Goal: Complete application form: Complete application form

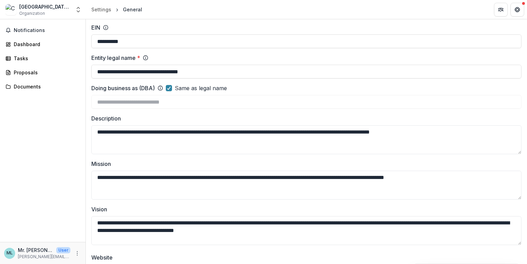
scroll to position [19, 0]
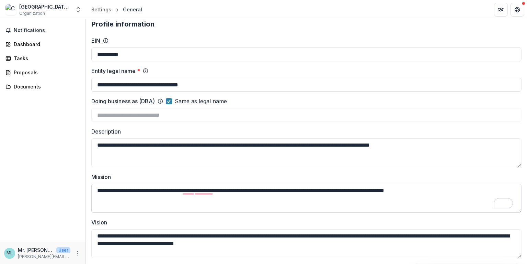
drag, startPoint x: 456, startPoint y: 189, endPoint x: 92, endPoint y: 189, distance: 363.9
click at [92, 189] on textarea "**********" at bounding box center [306, 197] width 431 height 29
paste textarea "**********"
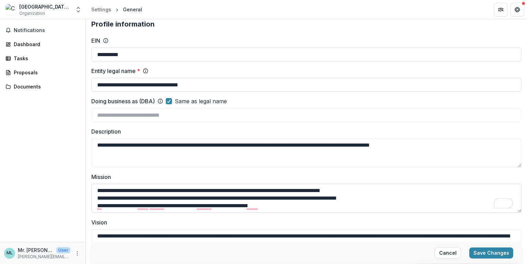
click at [413, 190] on textarea "**********" at bounding box center [306, 197] width 431 height 29
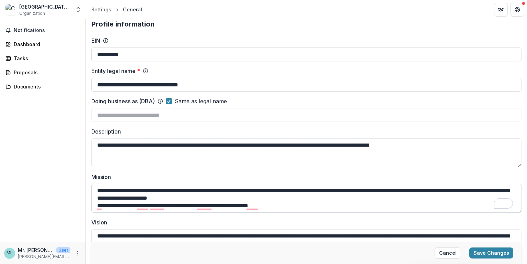
click at [323, 197] on textarea "**********" at bounding box center [306, 197] width 431 height 29
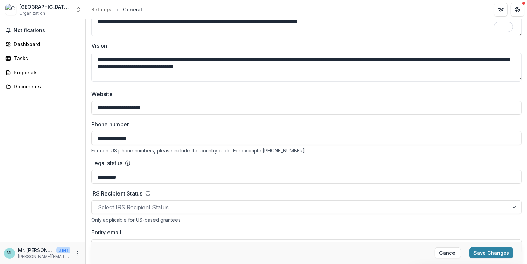
scroll to position [202, 0]
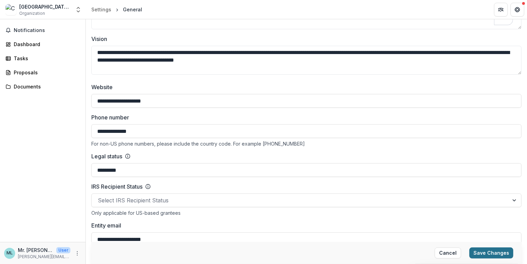
type textarea "**********"
click at [493, 256] on button "Save Changes" at bounding box center [492, 252] width 44 height 11
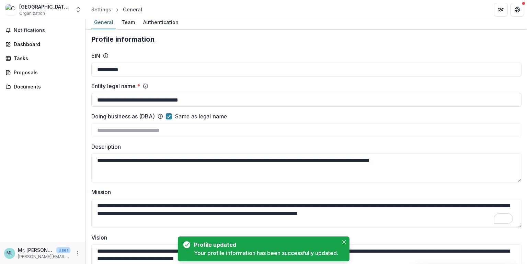
scroll to position [0, 0]
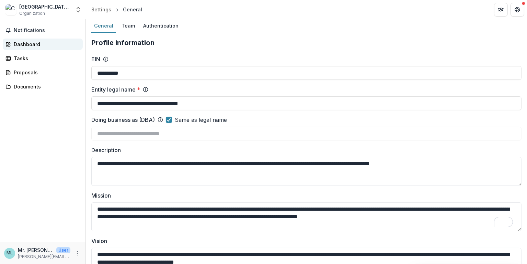
click at [23, 46] on div "Dashboard" at bounding box center [46, 44] width 64 height 7
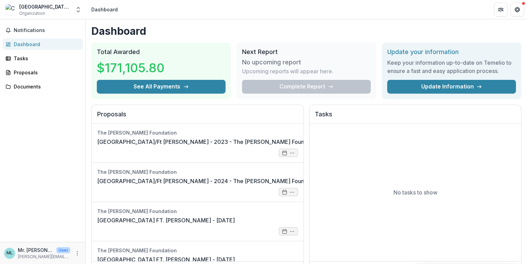
click at [311, 88] on div "Complete Report" at bounding box center [306, 87] width 129 height 14
click at [255, 52] on h2 "Next Report" at bounding box center [306, 52] width 129 height 8
click at [266, 63] on h3 "No upcoming report" at bounding box center [271, 62] width 59 height 8
click at [289, 83] on div "Complete Report" at bounding box center [306, 87] width 129 height 14
click at [502, 9] on icon "Partners" at bounding box center [501, 9] width 5 height 5
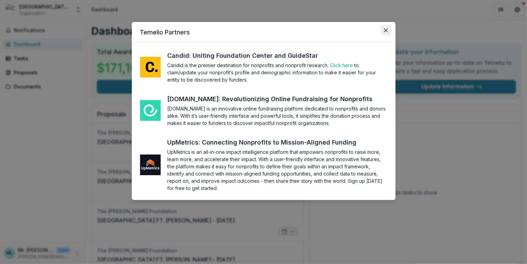
click at [387, 31] on icon "Close" at bounding box center [386, 30] width 4 height 4
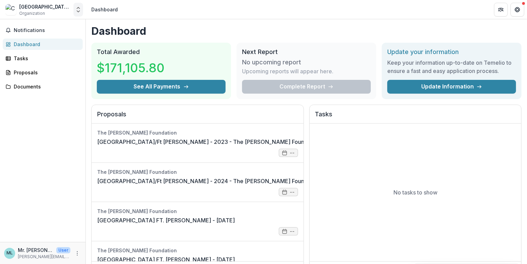
click at [80, 11] on polyline "Open entity switcher" at bounding box center [78, 11] width 3 height 1
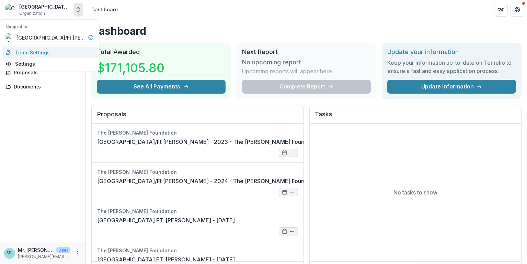
click at [29, 51] on link "Team Settings" at bounding box center [49, 52] width 96 height 11
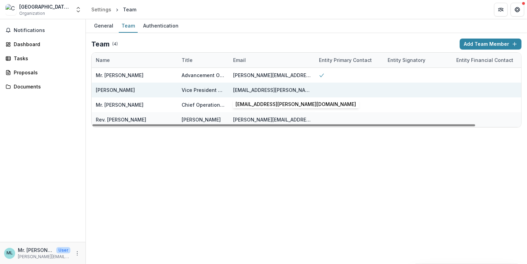
click at [275, 91] on div "mark.delassus@ctsfw.edu" at bounding box center [272, 89] width 78 height 7
click at [108, 90] on div "Rev. Mark DeLassus" at bounding box center [115, 89] width 39 height 7
click at [146, 90] on div "Rev. Mark DeLassus" at bounding box center [135, 89] width 78 height 15
drag, startPoint x: 142, startPoint y: 90, endPoint x: 96, endPoint y: 89, distance: 45.7
click at [96, 89] on div "Rev. Mark DeLassus" at bounding box center [115, 89] width 39 height 7
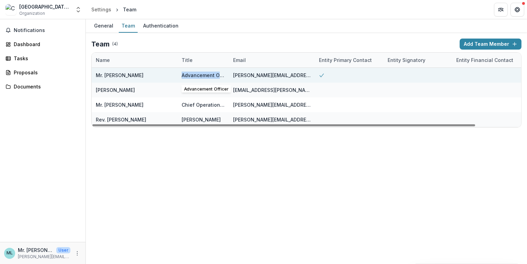
drag, startPoint x: 182, startPoint y: 75, endPoint x: 227, endPoint y: 74, distance: 44.3
click at [227, 74] on div "Advancement Officer" at bounding box center [204, 75] width 52 height 15
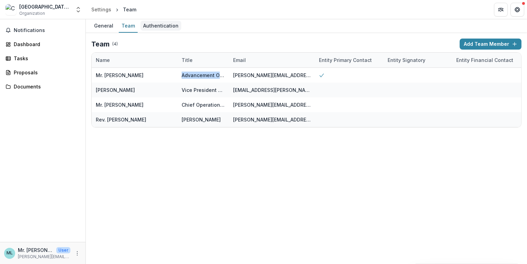
click at [155, 27] on div "Authentication" at bounding box center [161, 26] width 41 height 10
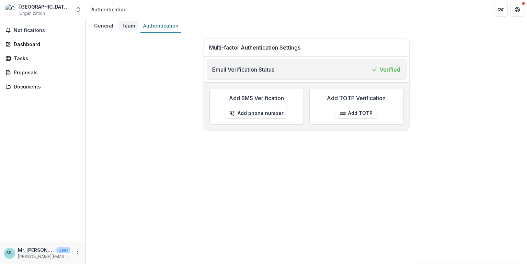
click at [124, 27] on div "Team" at bounding box center [128, 26] width 19 height 10
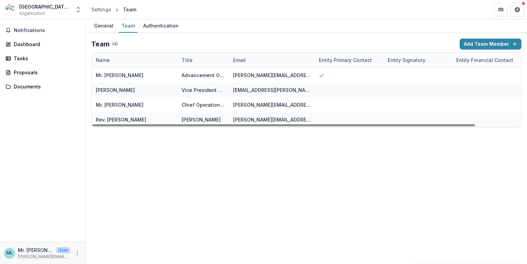
click at [187, 61] on div "Title" at bounding box center [187, 59] width 19 height 7
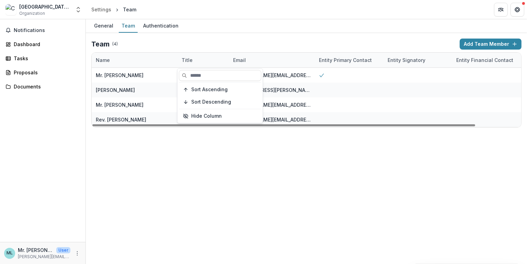
click at [235, 60] on div "Email" at bounding box center [239, 59] width 21 height 7
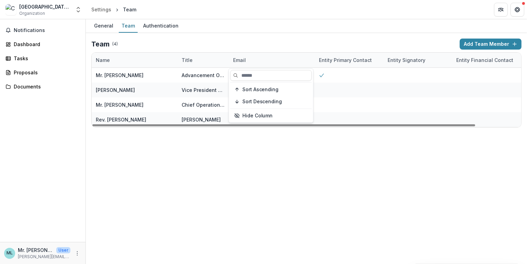
click at [342, 62] on div "Entity Primary Contact" at bounding box center [345, 59] width 61 height 7
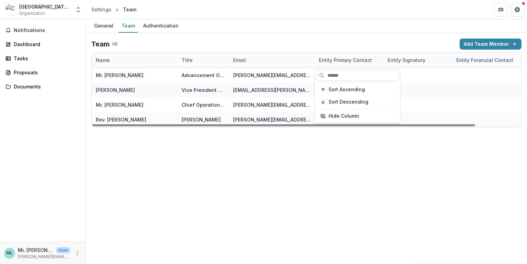
click at [278, 57] on div "Email" at bounding box center [272, 60] width 86 height 15
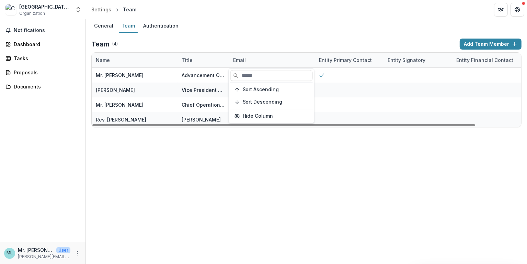
click at [136, 63] on div "Name" at bounding box center [135, 60] width 86 height 15
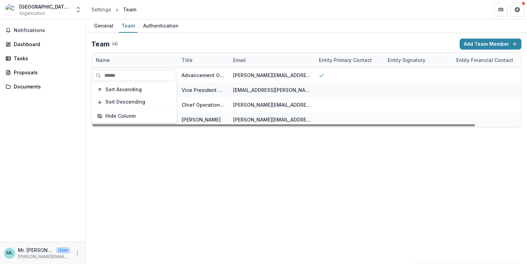
click at [140, 141] on div "General Team Authentication Team ( 4 ) Add Team Member Name Title Email Entity …" at bounding box center [307, 141] width 442 height 244
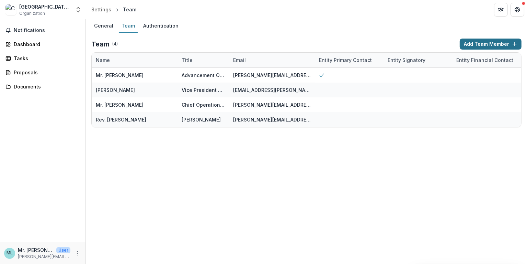
click at [484, 44] on button "Add Team Member" at bounding box center [491, 43] width 62 height 11
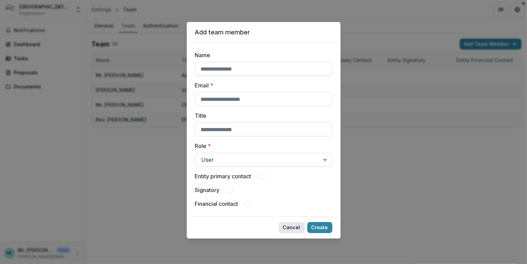
click at [298, 231] on button "Cancel" at bounding box center [292, 227] width 26 height 11
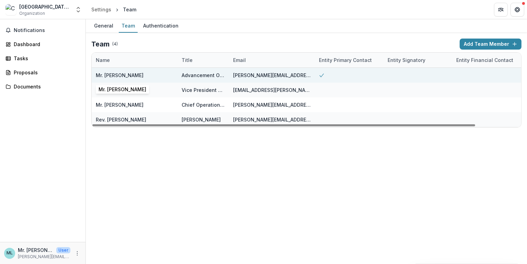
click at [112, 75] on div "Mr. [PERSON_NAME]" at bounding box center [120, 74] width 48 height 7
click at [193, 74] on div "Advancement Officer" at bounding box center [203, 74] width 43 height 7
click at [220, 74] on div "Advancement Officer" at bounding box center [203, 74] width 43 height 7
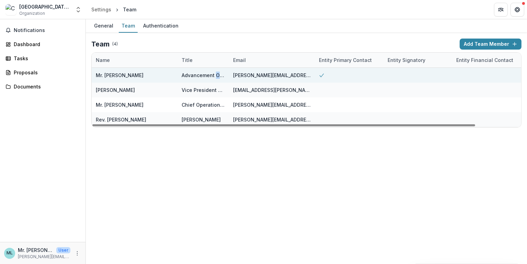
click at [220, 74] on div "Advancement Officer" at bounding box center [203, 74] width 43 height 7
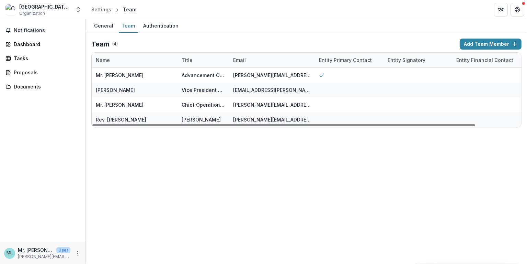
drag, startPoint x: 112, startPoint y: 75, endPoint x: 271, endPoint y: 185, distance: 193.4
click at [271, 185] on div "General Team Authentication Team ( 4 ) Add Team Member Name Title Email Entity …" at bounding box center [307, 141] width 442 height 244
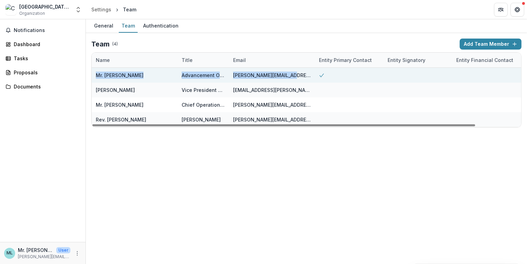
drag, startPoint x: 284, startPoint y: 75, endPoint x: 93, endPoint y: 78, distance: 191.1
click at [93, 78] on div "Mr. Martin Lewis Advancement Officer martin.lewis@ctsfw.edu Edit Delete" at bounding box center [332, 75] width 481 height 15
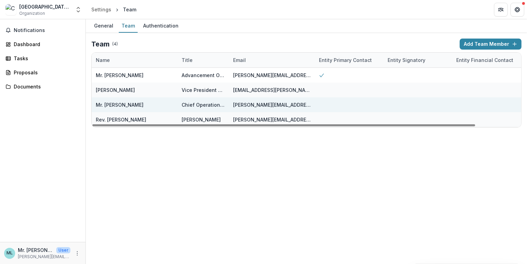
click at [373, 100] on div at bounding box center [349, 104] width 69 height 15
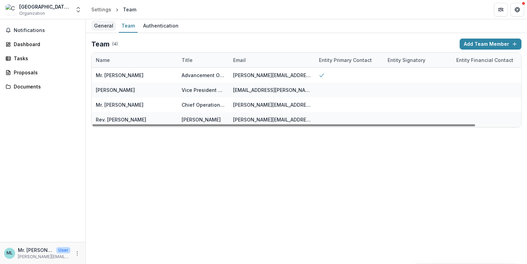
click at [102, 24] on div "General" at bounding box center [103, 26] width 25 height 10
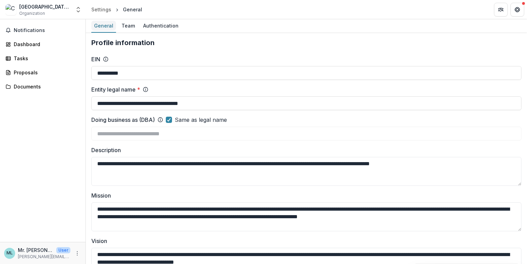
type input "**********"
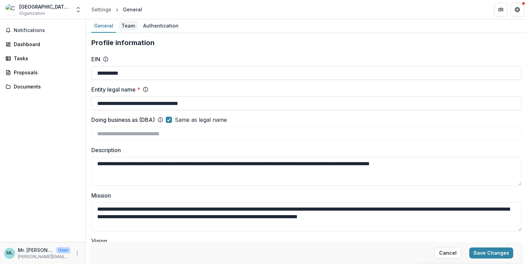
click at [126, 26] on div "Team" at bounding box center [128, 26] width 19 height 10
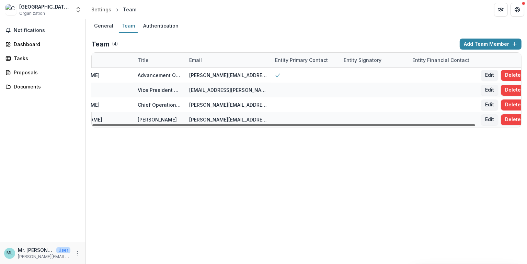
scroll to position [0, 51]
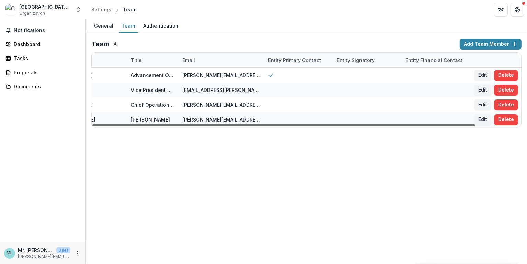
drag, startPoint x: 304, startPoint y: 124, endPoint x: 381, endPoint y: 122, distance: 77.0
click at [381, 124] on div at bounding box center [283, 125] width 383 height 2
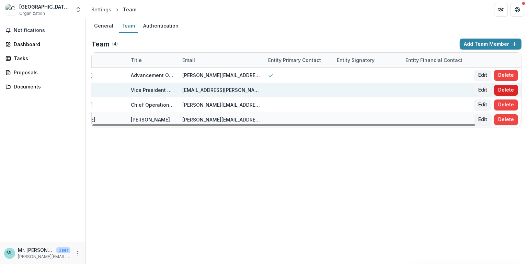
click at [506, 91] on button "Delete" at bounding box center [506, 90] width 24 height 11
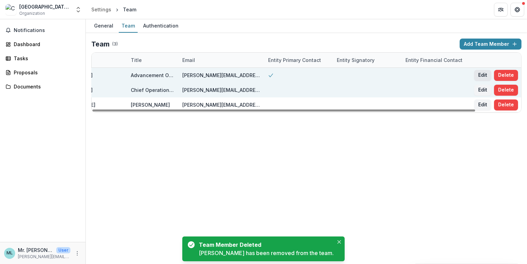
click at [482, 74] on button "Edit" at bounding box center [483, 75] width 17 height 11
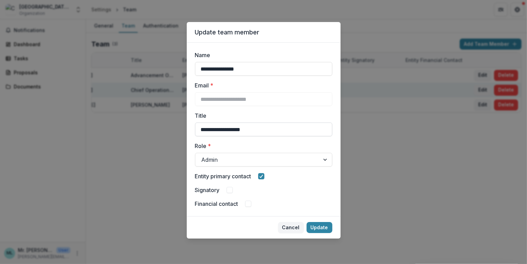
drag, startPoint x: 258, startPoint y: 127, endPoint x: 195, endPoint y: 131, distance: 63.3
click at [195, 131] on input "**********" at bounding box center [263, 129] width 137 height 14
type input "**********"
click at [325, 227] on button "Update" at bounding box center [320, 227] width 26 height 11
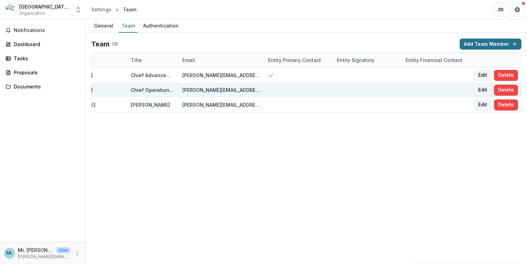
click at [487, 45] on button "Add Team Member" at bounding box center [491, 43] width 62 height 11
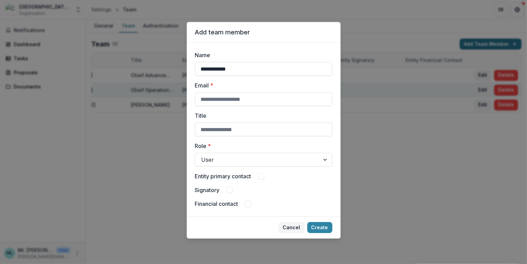
type input "**********"
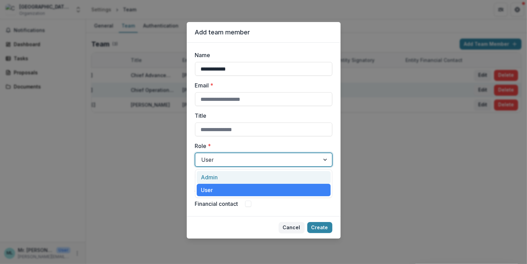
click at [326, 159] on div at bounding box center [326, 159] width 12 height 13
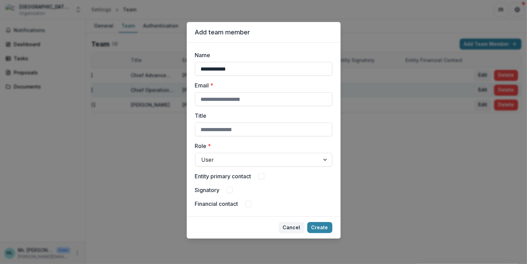
click at [337, 148] on div "**********" at bounding box center [264, 129] width 154 height 173
click at [269, 99] on input "Email *" at bounding box center [263, 99] width 137 height 14
type input "**********"
click at [253, 130] on input "Title" at bounding box center [263, 129] width 137 height 14
type input "*********"
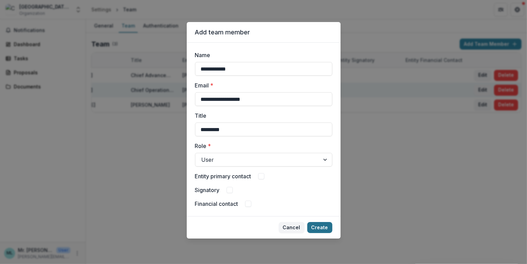
click at [323, 228] on button "Create" at bounding box center [320, 227] width 25 height 11
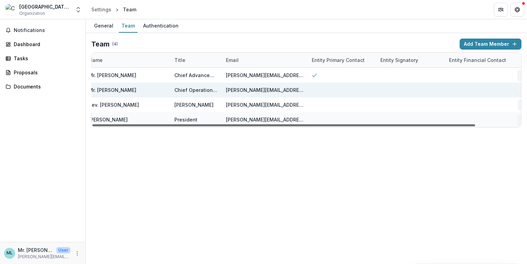
scroll to position [0, 0]
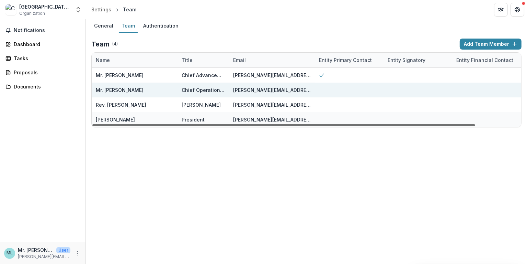
drag, startPoint x: 291, startPoint y: 125, endPoint x: 194, endPoint y: 135, distance: 98.1
click at [194, 126] on div at bounding box center [283, 125] width 383 height 2
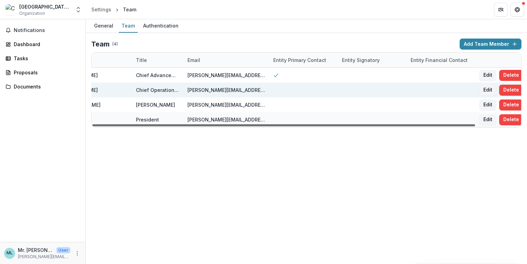
scroll to position [0, 51]
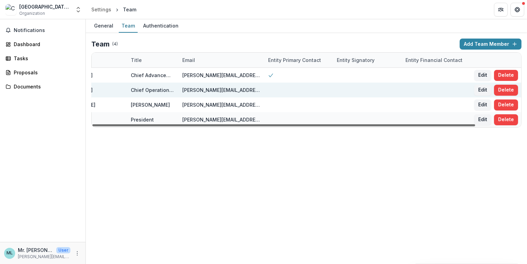
drag, startPoint x: 467, startPoint y: 124, endPoint x: 520, endPoint y: 129, distance: 52.8
click at [476, 126] on div at bounding box center [283, 125] width 383 height 2
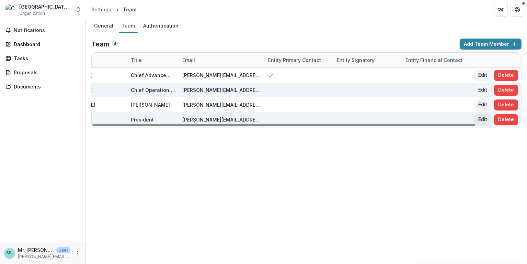
click at [484, 119] on button "Edit" at bounding box center [483, 119] width 17 height 11
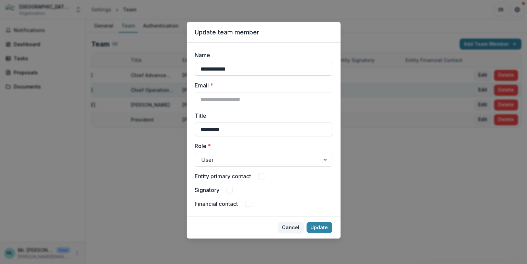
click at [202, 68] on input "**********" at bounding box center [263, 69] width 137 height 14
type input "**********"
click at [319, 224] on button "Update" at bounding box center [320, 227] width 26 height 11
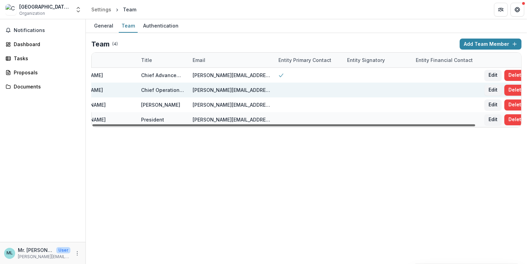
scroll to position [0, 0]
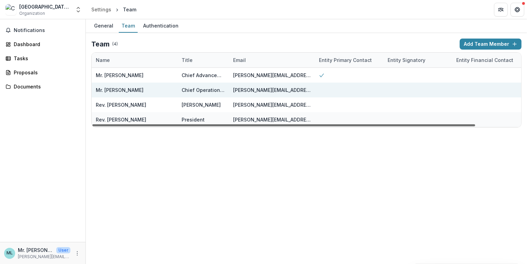
drag, startPoint x: 371, startPoint y: 123, endPoint x: 228, endPoint y: 135, distance: 143.4
click at [228, 126] on div at bounding box center [283, 125] width 383 height 2
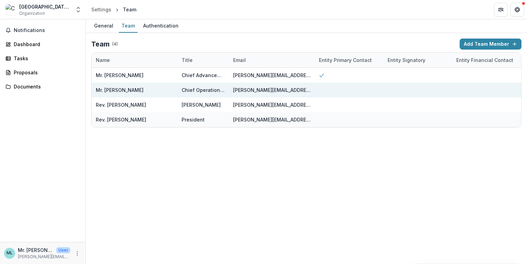
click at [11, 9] on img at bounding box center [10, 9] width 11 height 11
click at [77, 253] on circle "More" at bounding box center [77, 253] width 0 height 0
click at [111, 238] on link "Settings" at bounding box center [123, 238] width 74 height 11
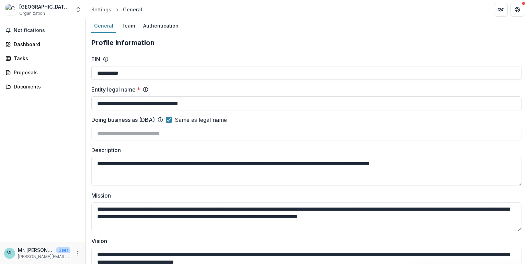
type input "**********"
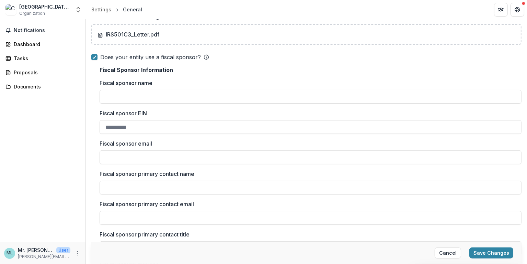
scroll to position [550, 0]
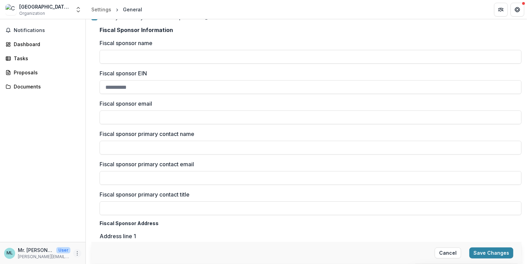
click at [78, 253] on icon "More" at bounding box center [77, 252] width 5 height 5
click at [107, 249] on button "Logout" at bounding box center [123, 249] width 74 height 11
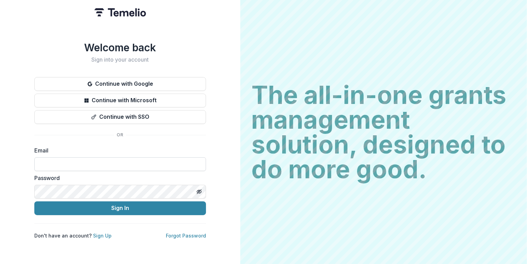
type input "**********"
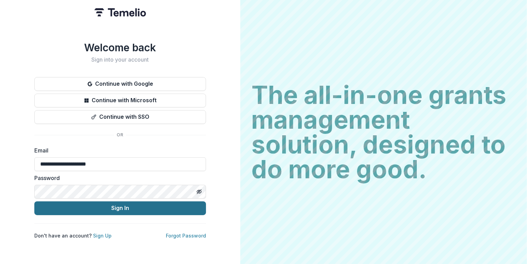
click at [121, 212] on button "Sign In" at bounding box center [120, 208] width 172 height 14
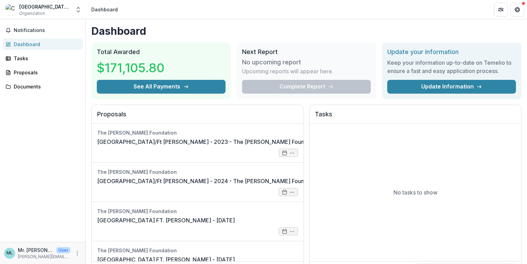
click at [299, 86] on div "Complete Report" at bounding box center [306, 87] width 129 height 14
click at [298, 70] on p "Upcoming reports will appear here." at bounding box center [287, 71] width 91 height 8
click at [23, 60] on div "Tasks" at bounding box center [46, 58] width 64 height 7
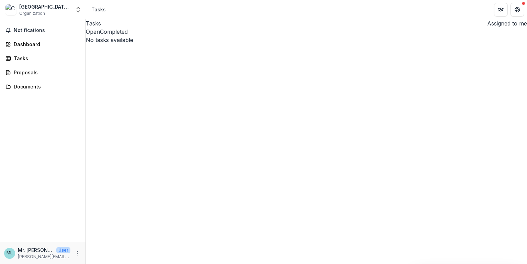
click at [100, 36] on button "Open" at bounding box center [93, 31] width 14 height 8
click at [22, 72] on div "Proposals" at bounding box center [46, 72] width 64 height 7
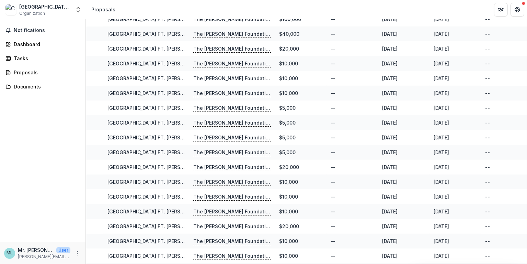
scroll to position [122, 0]
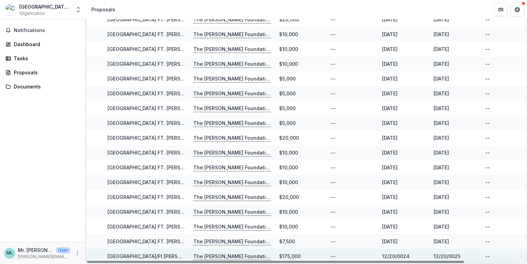
click at [169, 253] on link "[GEOGRAPHIC_DATA]/Ft [PERSON_NAME] - 2024 - The [PERSON_NAME] Foundation Grant …" at bounding box center [239, 256] width 263 height 6
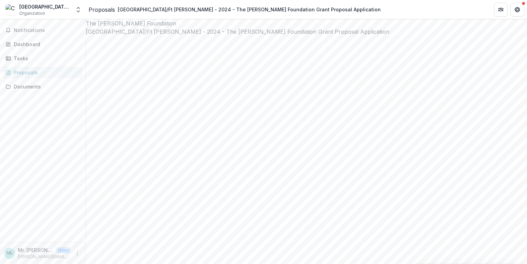
click at [24, 44] on div "Dashboard" at bounding box center [46, 44] width 64 height 7
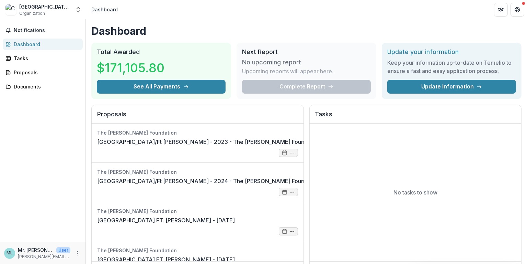
click at [294, 87] on div "Complete Report" at bounding box center [306, 87] width 129 height 14
click at [271, 63] on h3 "No upcoming report" at bounding box center [271, 62] width 59 height 8
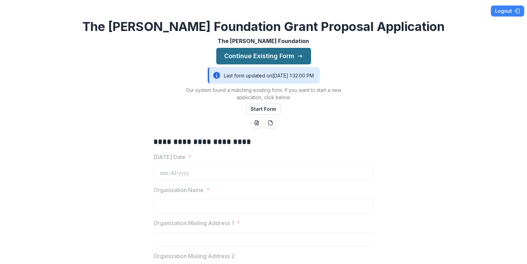
click at [260, 56] on button "Continue Existing Form" at bounding box center [263, 56] width 95 height 16
click at [261, 110] on button "Start Form" at bounding box center [264, 108] width 34 height 11
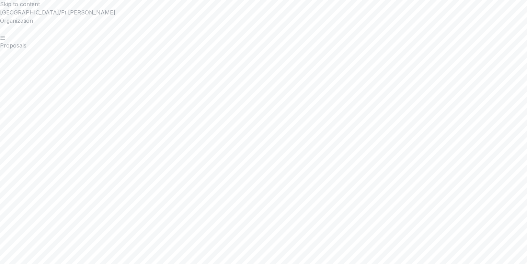
scroll to position [46, 0]
drag, startPoint x: 338, startPoint y: 121, endPoint x: 332, endPoint y: 120, distance: 6.9
type input "**********"
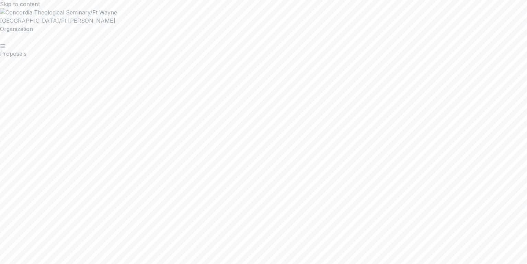
scroll to position [504, 0]
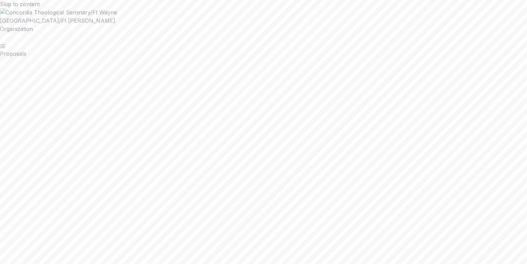
scroll to position [641, 0]
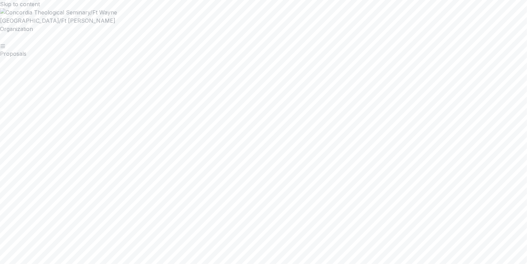
scroll to position [550, 0]
paste input "**********"
type input "**********"
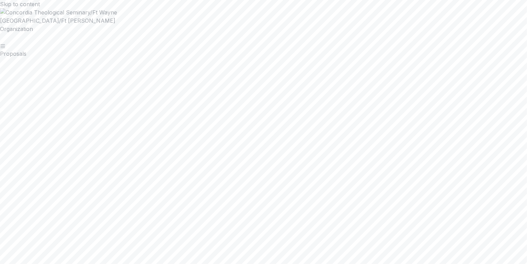
scroll to position [595, 0]
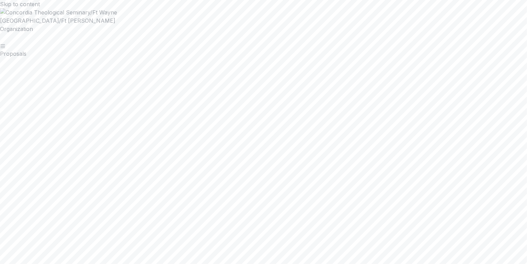
type input "**********"
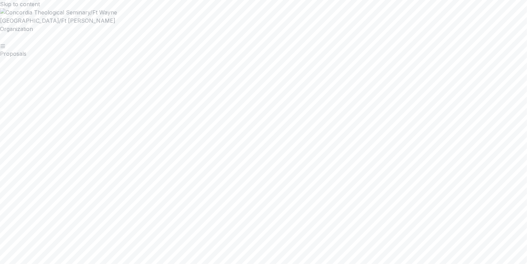
scroll to position [412, 0]
paste input "**********"
type input "**********"
